Goal: Transaction & Acquisition: Purchase product/service

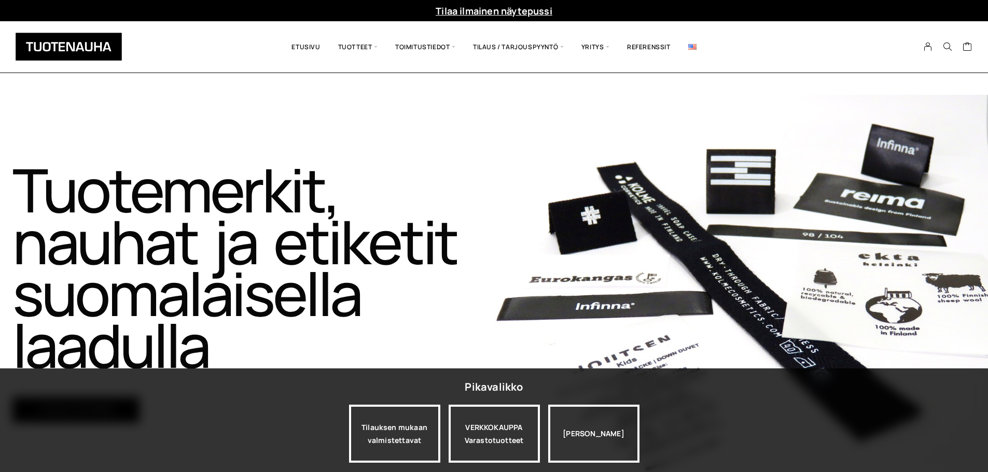
click at [687, 41] on link at bounding box center [692, 47] width 26 height 36
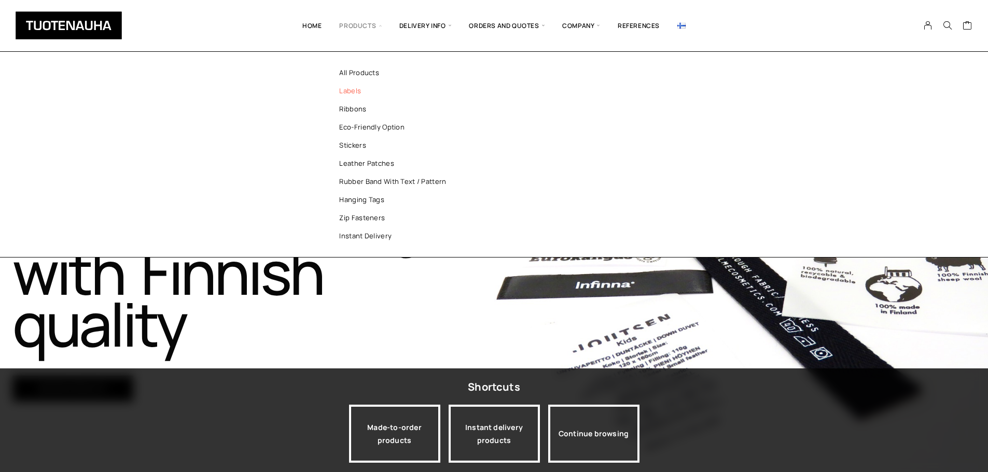
click at [352, 89] on link "Labels" at bounding box center [397, 91] width 150 height 18
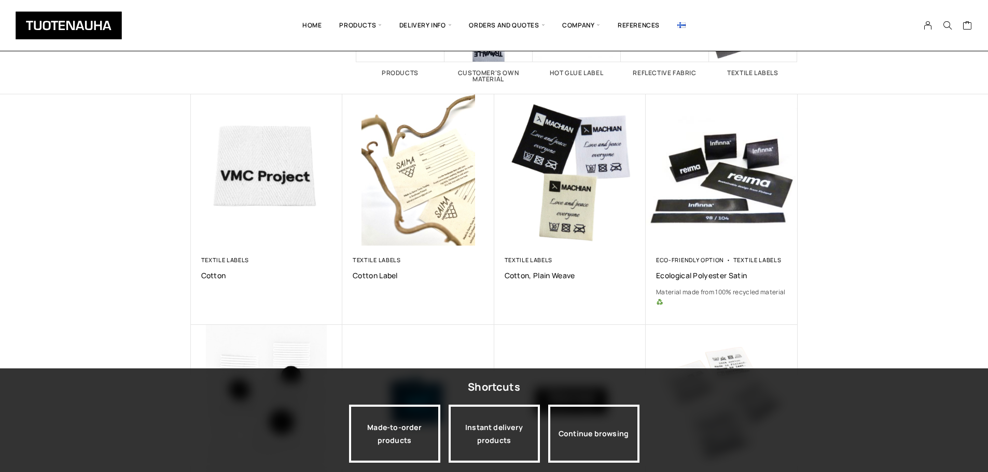
scroll to position [121, 0]
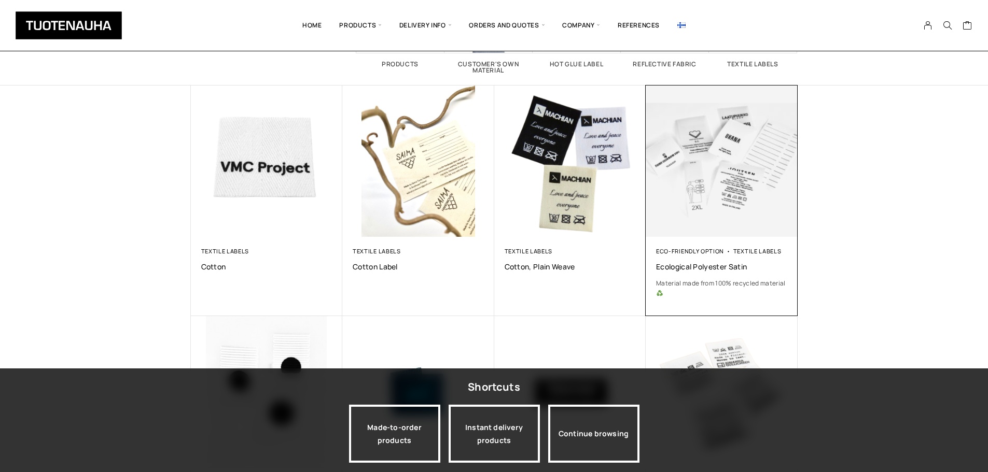
click at [755, 180] on img at bounding box center [721, 160] width 159 height 159
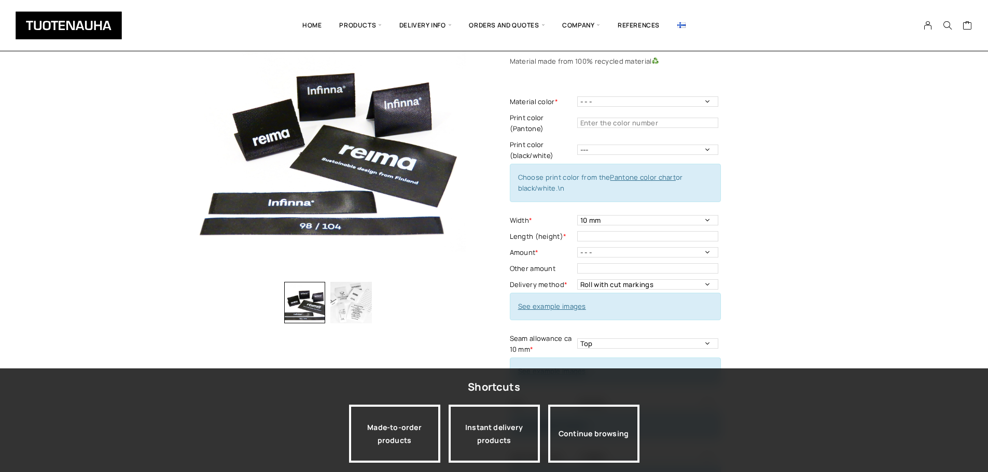
scroll to position [69, 0]
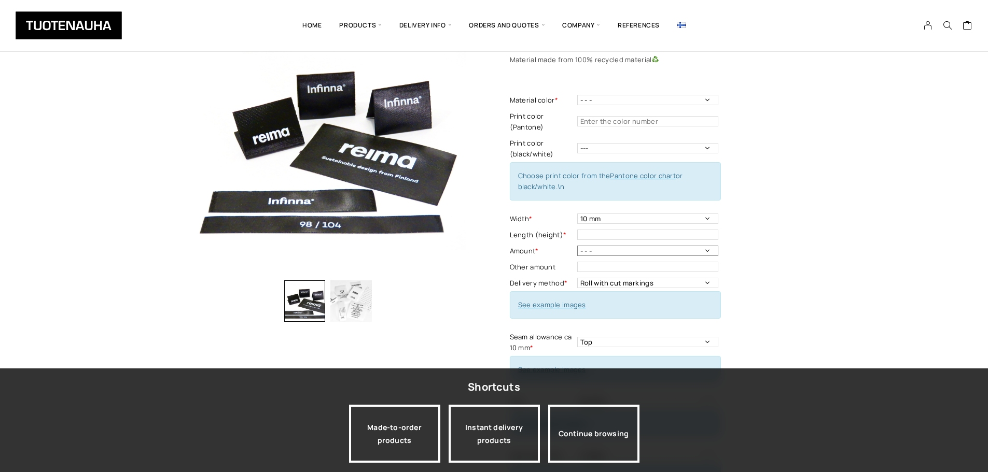
click at [652, 254] on select "- - - 250 pcs 500 pcs 1000 pcs 1500 pcs 2000 pcs 2500 pcs 3000 pcs 3500 pcs 400…" at bounding box center [647, 251] width 141 height 10
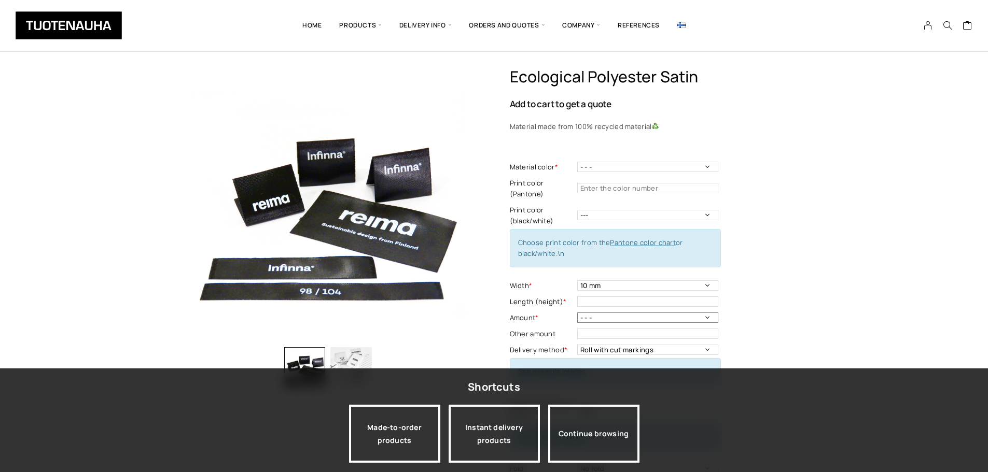
scroll to position [0, 0]
